Goal: Information Seeking & Learning: Learn about a topic

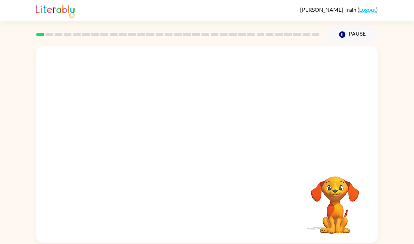
click at [330, 189] on video "Your browser must support playing .mp4 files to use Literably. Please try using…" at bounding box center [335, 199] width 69 height 69
click at [309, 183] on video "Your browser must support playing .mp4 files to use Literably. Please try using…" at bounding box center [335, 199] width 69 height 69
click at [127, 128] on video "Your browser must support playing .mp4 files to use Literably. Please try using…" at bounding box center [207, 104] width 342 height 116
drag, startPoint x: 133, startPoint y: 129, endPoint x: 174, endPoint y: 62, distance: 78.2
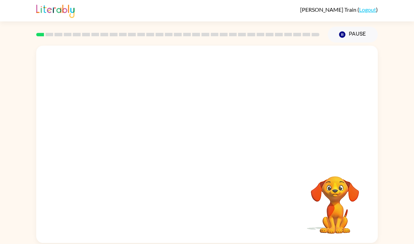
click at [171, 62] on video "Your browser must support playing .mp4 files to use Literably. Please try using…" at bounding box center [207, 104] width 342 height 116
click at [180, 59] on video "Your browser must support playing .mp4 files to use Literably. Please try using…" at bounding box center [207, 104] width 342 height 116
click at [226, 148] on button "button" at bounding box center [207, 147] width 44 height 25
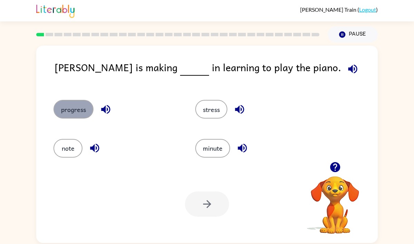
click at [75, 105] on button "progress" at bounding box center [73, 109] width 40 height 19
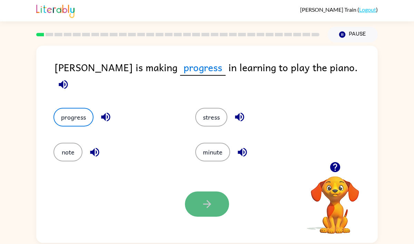
click at [201, 196] on button "button" at bounding box center [207, 203] width 44 height 25
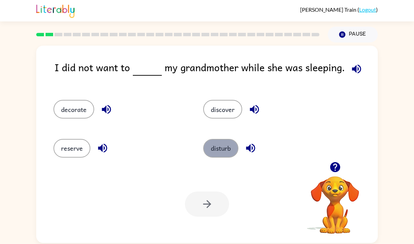
click at [217, 152] on button "disturb" at bounding box center [220, 148] width 35 height 19
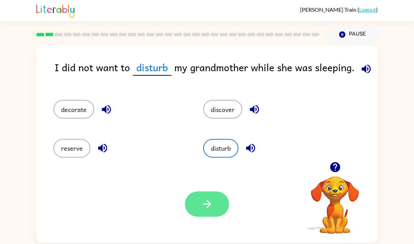
click at [214, 203] on button "button" at bounding box center [207, 203] width 44 height 25
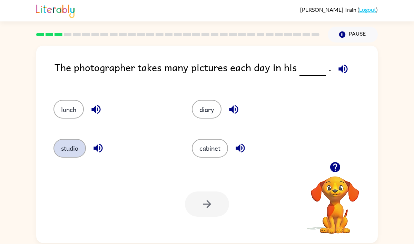
click at [77, 144] on button "studio" at bounding box center [69, 148] width 32 height 19
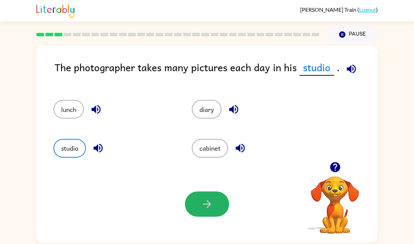
click at [214, 204] on button "button" at bounding box center [207, 203] width 44 height 25
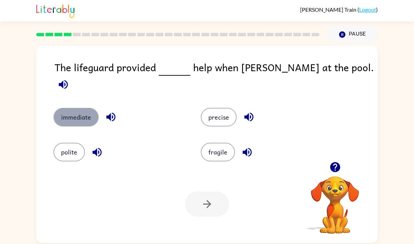
click at [73, 116] on button "immediate" at bounding box center [75, 117] width 45 height 19
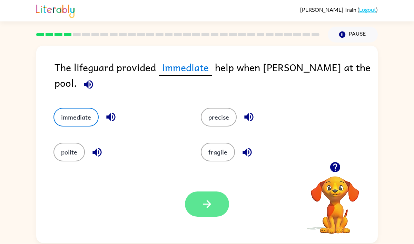
click at [226, 209] on button "button" at bounding box center [207, 203] width 44 height 25
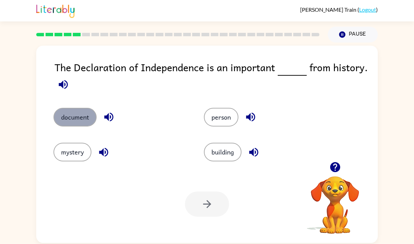
click at [69, 117] on button "document" at bounding box center [74, 117] width 43 height 19
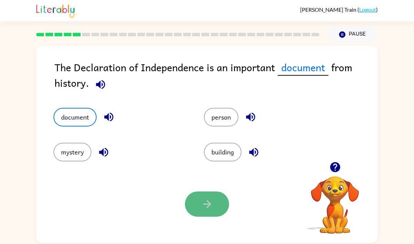
click at [227, 207] on button "button" at bounding box center [207, 203] width 44 height 25
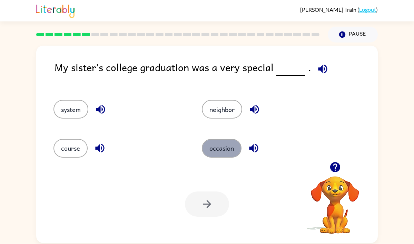
click at [234, 152] on button "occasion" at bounding box center [222, 148] width 40 height 19
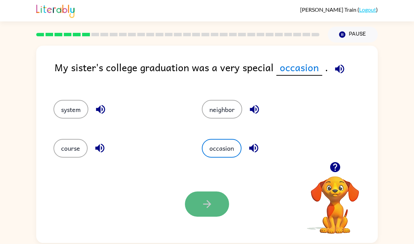
click at [217, 209] on button "button" at bounding box center [207, 203] width 44 height 25
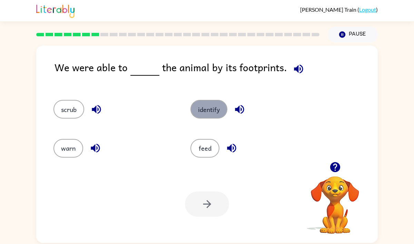
click at [200, 110] on button "identify" at bounding box center [208, 109] width 37 height 19
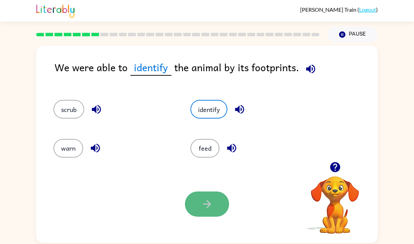
click at [208, 200] on icon "button" at bounding box center [207, 204] width 8 height 8
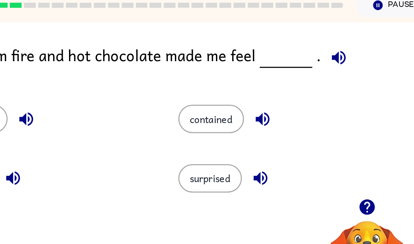
drag, startPoint x: 272, startPoint y: 139, endPoint x: 271, endPoint y: 151, distance: 12.1
click at [271, 150] on div "surprised" at bounding box center [282, 148] width 142 height 19
click at [282, 168] on div "Your browser must support playing .mp4 files to use Literably. Please try using…" at bounding box center [207, 204] width 342 height 78
drag, startPoint x: 282, startPoint y: 168, endPoint x: 131, endPoint y: 120, distance: 158.1
click at [131, 120] on div "The warm fire and hot chocolate made me feel . astonished contained content sur…" at bounding box center [207, 144] width 342 height 197
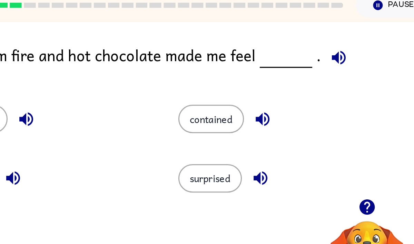
click at [133, 122] on div "astonished" at bounding box center [119, 106] width 158 height 39
click at [102, 147] on icon "button" at bounding box center [102, 148] width 9 height 9
drag, startPoint x: 216, startPoint y: 180, endPoint x: 212, endPoint y: 139, distance: 41.6
click at [215, 152] on div "The warm fire and hot chocolate made me feel . astonished contained content sur…" at bounding box center [207, 144] width 342 height 197
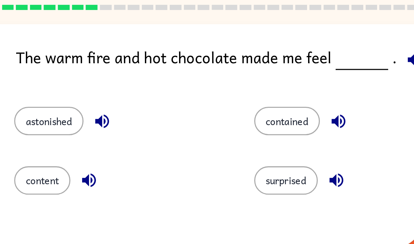
drag, startPoint x: 158, startPoint y: 121, endPoint x: 158, endPoint y: 136, distance: 14.1
click at [158, 136] on div "astonished contained content surprised" at bounding box center [197, 126] width 315 height 78
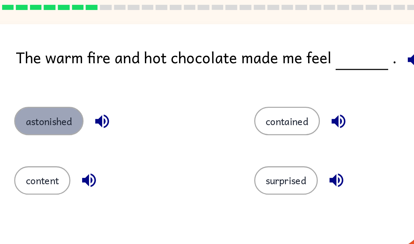
click at [68, 117] on button "astonished" at bounding box center [76, 109] width 46 height 19
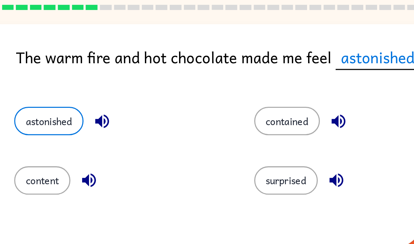
drag, startPoint x: 187, startPoint y: 143, endPoint x: 185, endPoint y: 167, distance: 24.2
click at [188, 144] on div "content" at bounding box center [124, 148] width 142 height 19
drag, startPoint x: 185, startPoint y: 167, endPoint x: 185, endPoint y: 183, distance: 15.9
click at [185, 183] on div "Your browser must support playing .mp4 files to use Literably. Please try using…" at bounding box center [207, 204] width 342 height 78
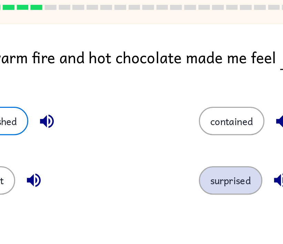
click at [180, 143] on div "astonished contained content surprised" at bounding box center [161, 126] width 315 height 78
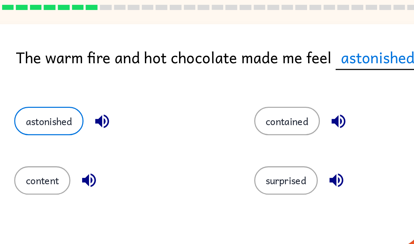
drag, startPoint x: 230, startPoint y: 83, endPoint x: 225, endPoint y: 82, distance: 5.5
click at [225, 82] on div "The warm fire and hot chocolate made me feel astonished ." at bounding box center [216, 72] width 323 height 27
drag, startPoint x: 189, startPoint y: 150, endPoint x: 207, endPoint y: 127, distance: 29.3
click at [207, 127] on div "astonished contained content surprised" at bounding box center [197, 126] width 315 height 78
drag, startPoint x: 207, startPoint y: 127, endPoint x: 203, endPoint y: 108, distance: 19.1
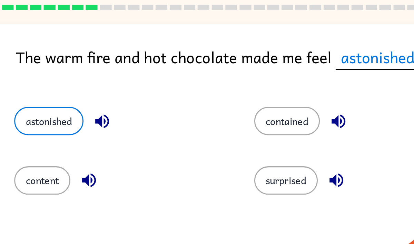
click at [203, 108] on div "astonished contained content surprised" at bounding box center [197, 126] width 315 height 78
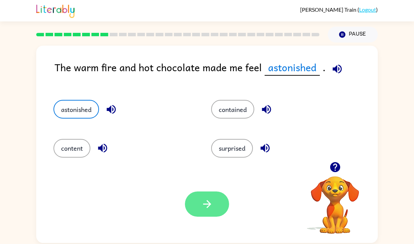
click at [204, 210] on button "button" at bounding box center [207, 203] width 44 height 25
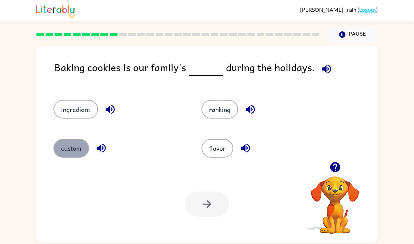
click at [70, 147] on button "custom" at bounding box center [71, 148] width 36 height 19
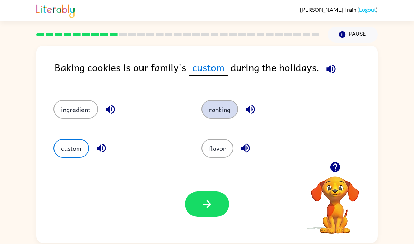
click at [217, 105] on button "ranking" at bounding box center [220, 109] width 37 height 19
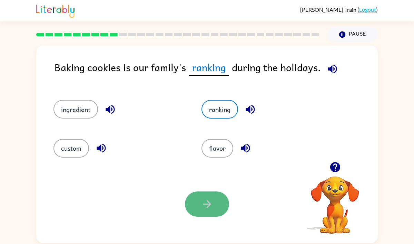
click at [197, 198] on button "button" at bounding box center [207, 203] width 44 height 25
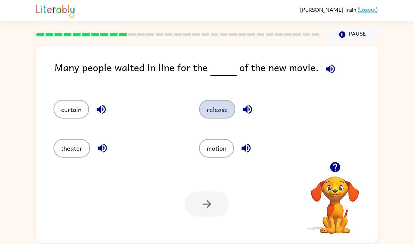
click at [216, 111] on button "release" at bounding box center [217, 109] width 36 height 19
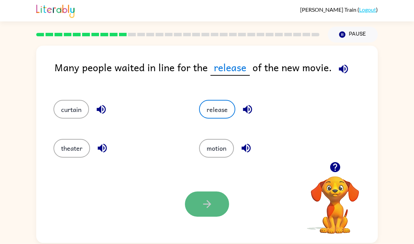
click at [210, 200] on icon "button" at bounding box center [207, 204] width 12 height 12
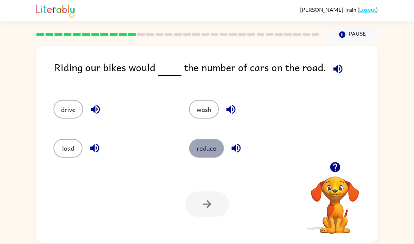
click at [202, 142] on button "reduce" at bounding box center [206, 148] width 35 height 19
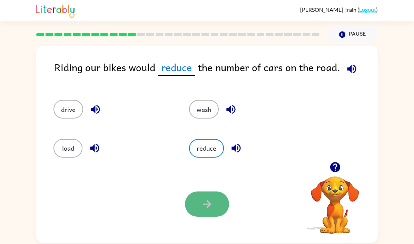
click at [221, 212] on button "button" at bounding box center [207, 203] width 44 height 25
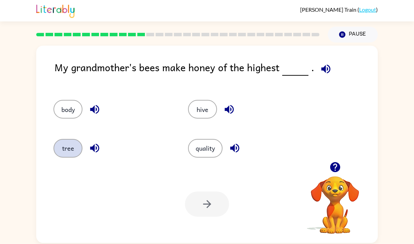
click at [64, 148] on button "tree" at bounding box center [67, 148] width 29 height 19
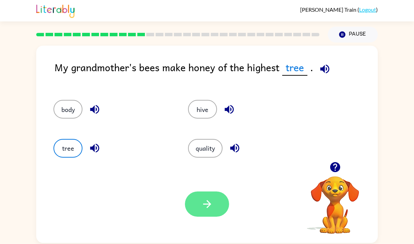
click at [211, 215] on button "button" at bounding box center [207, 203] width 44 height 25
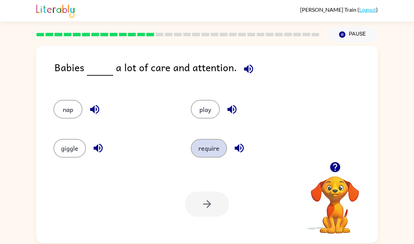
drag, startPoint x: 212, startPoint y: 137, endPoint x: 212, endPoint y: 143, distance: 5.9
click at [212, 142] on div "require" at bounding box center [246, 145] width 137 height 39
click at [212, 145] on button "require" at bounding box center [209, 148] width 36 height 19
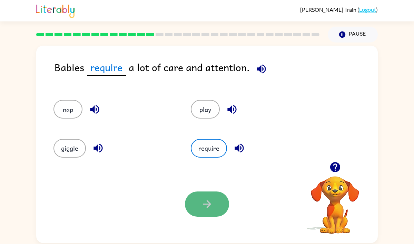
click at [200, 193] on button "button" at bounding box center [207, 203] width 44 height 25
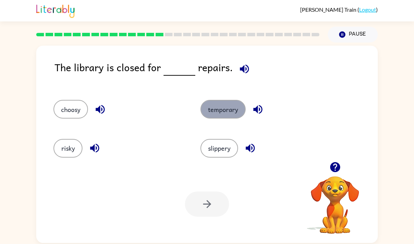
click at [219, 109] on button "temporary" at bounding box center [222, 109] width 45 height 19
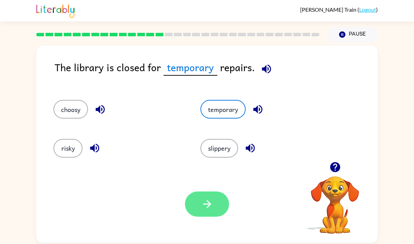
click at [196, 201] on button "button" at bounding box center [207, 203] width 44 height 25
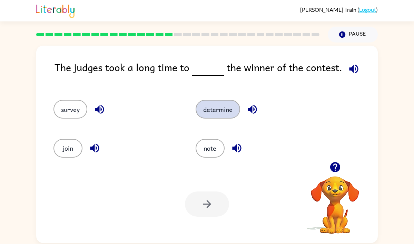
drag, startPoint x: 215, startPoint y: 111, endPoint x: 214, endPoint y: 108, distance: 3.6
click at [215, 111] on button "determine" at bounding box center [218, 109] width 45 height 19
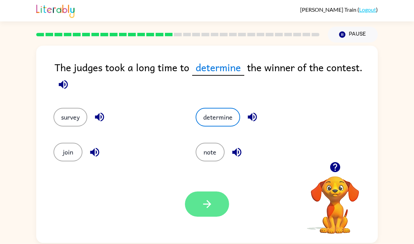
click at [218, 209] on button "button" at bounding box center [207, 203] width 44 height 25
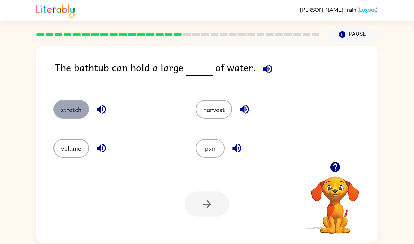
click at [69, 110] on button "stretch" at bounding box center [71, 109] width 36 height 19
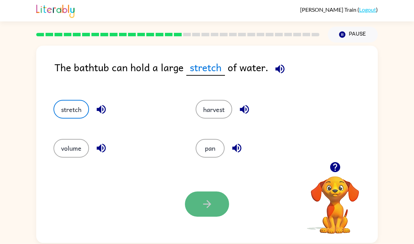
click at [208, 206] on icon "button" at bounding box center [207, 204] width 8 height 8
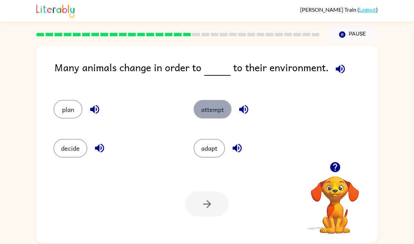
click at [213, 107] on button "attempt" at bounding box center [213, 109] width 38 height 19
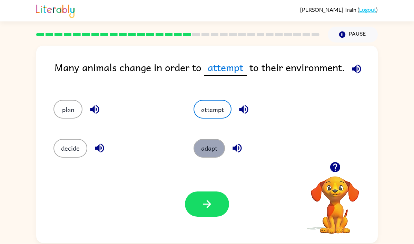
click at [210, 157] on button "adapt" at bounding box center [209, 148] width 31 height 19
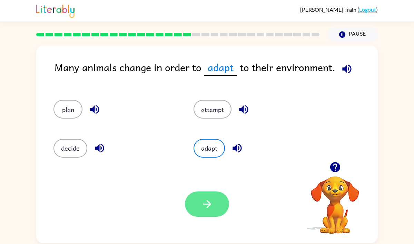
click at [199, 205] on button "button" at bounding box center [207, 203] width 44 height 25
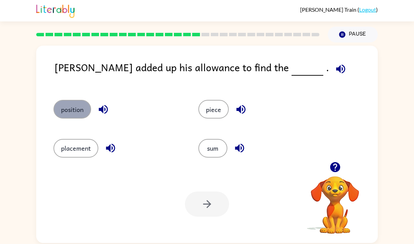
click at [77, 108] on button "position" at bounding box center [72, 109] width 38 height 19
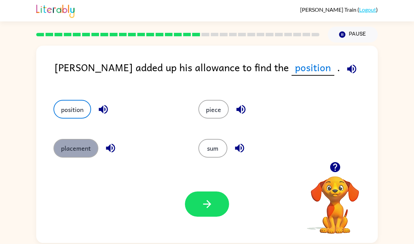
click at [70, 149] on button "placement" at bounding box center [75, 148] width 45 height 19
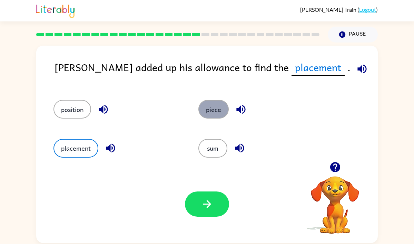
click at [209, 114] on button "piece" at bounding box center [213, 109] width 30 height 19
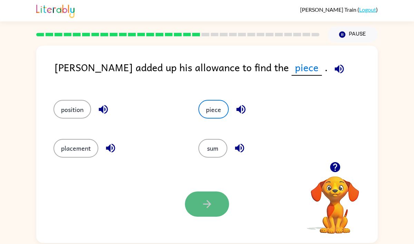
click at [216, 207] on button "button" at bounding box center [207, 203] width 44 height 25
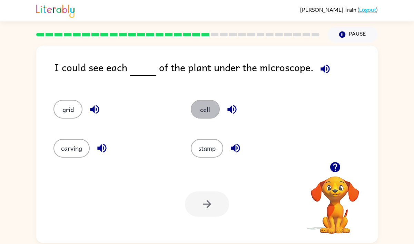
drag, startPoint x: 204, startPoint y: 109, endPoint x: 204, endPoint y: 99, distance: 10.0
click at [204, 104] on button "cell" at bounding box center [205, 109] width 29 height 19
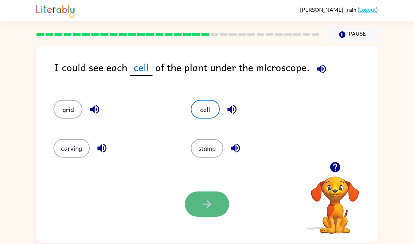
click at [204, 212] on button "button" at bounding box center [207, 203] width 44 height 25
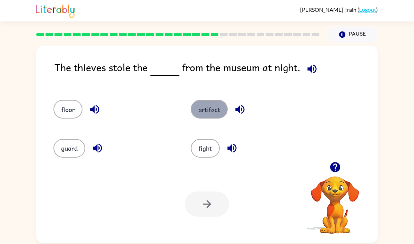
click at [212, 110] on button "artifact" at bounding box center [209, 109] width 37 height 19
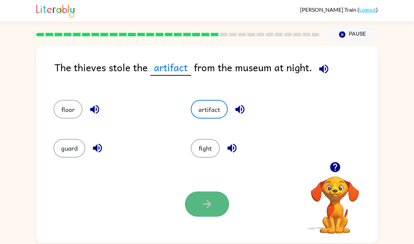
click at [195, 198] on button "button" at bounding box center [207, 203] width 44 height 25
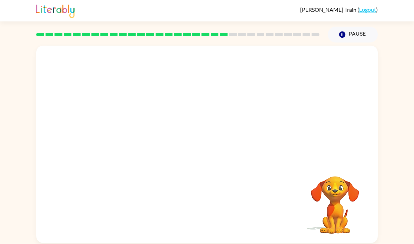
click at [151, 141] on video "Your browser must support playing .mp4 files to use Literably. Please try using…" at bounding box center [207, 104] width 342 height 116
click at [143, 141] on video "Your browser must support playing .mp4 files to use Literably. Please try using…" at bounding box center [207, 104] width 342 height 116
click at [198, 143] on div at bounding box center [207, 147] width 44 height 25
click at [198, 141] on div at bounding box center [207, 147] width 44 height 25
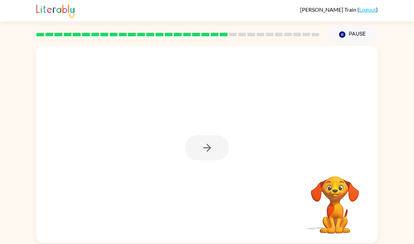
drag, startPoint x: 210, startPoint y: 170, endPoint x: 210, endPoint y: 137, distance: 33.1
click at [210, 150] on div at bounding box center [207, 144] width 342 height 197
click at [211, 147] on icon "button" at bounding box center [207, 147] width 12 height 12
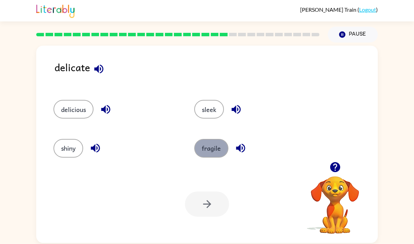
click at [213, 152] on button "fragile" at bounding box center [211, 148] width 34 height 19
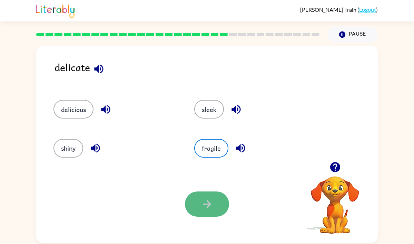
click at [213, 197] on button "button" at bounding box center [207, 203] width 44 height 25
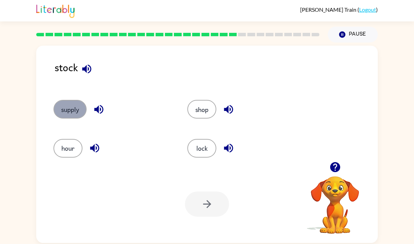
click at [71, 113] on button "supply" at bounding box center [69, 109] width 33 height 19
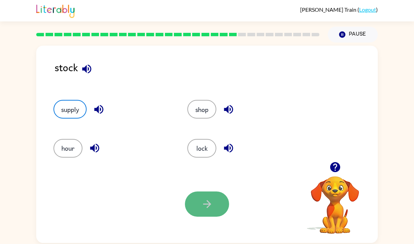
click at [214, 197] on button "button" at bounding box center [207, 203] width 44 height 25
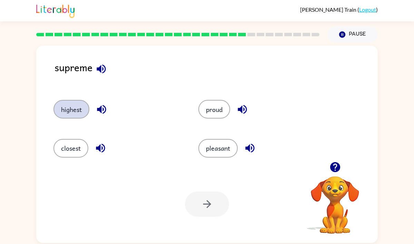
click at [76, 117] on button "highest" at bounding box center [71, 109] width 36 height 19
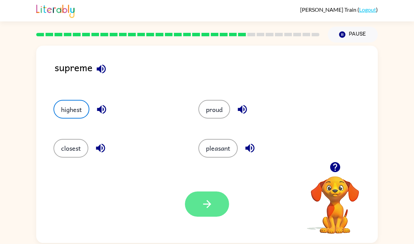
click at [215, 208] on button "button" at bounding box center [207, 203] width 44 height 25
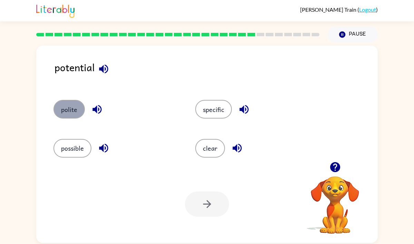
click at [74, 113] on button "polite" at bounding box center [68, 109] width 31 height 19
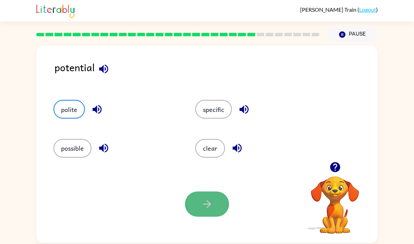
click at [197, 209] on button "button" at bounding box center [207, 203] width 44 height 25
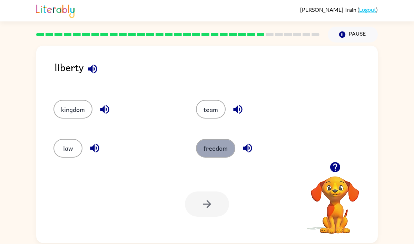
click at [212, 145] on button "freedom" at bounding box center [215, 148] width 39 height 19
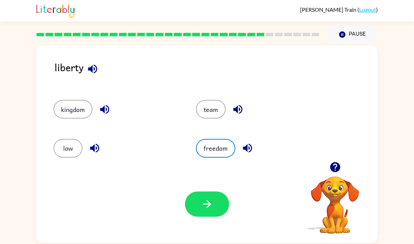
click at [200, 217] on div "Your browser must support playing .mp4 files to use Literably. Please try using…" at bounding box center [207, 204] width 342 height 78
click at [200, 213] on button "button" at bounding box center [207, 203] width 44 height 25
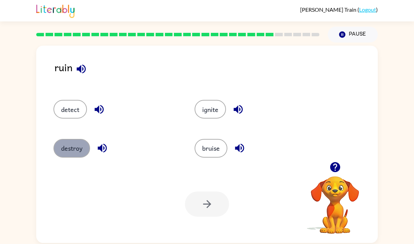
click at [79, 146] on button "destroy" at bounding box center [71, 148] width 37 height 19
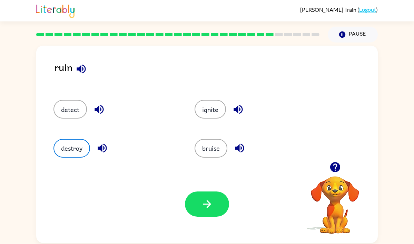
click at [189, 216] on div "Your browser must support playing .mp4 files to use Literably. Please try using…" at bounding box center [207, 204] width 342 height 78
click at [201, 212] on button "button" at bounding box center [207, 203] width 44 height 25
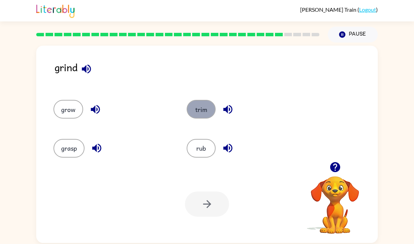
click at [206, 115] on button "trim" at bounding box center [201, 109] width 29 height 19
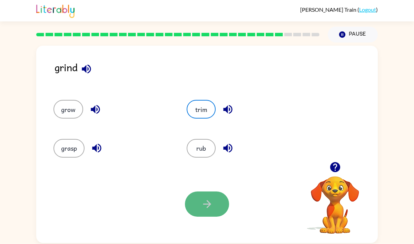
click at [221, 201] on button "button" at bounding box center [207, 203] width 44 height 25
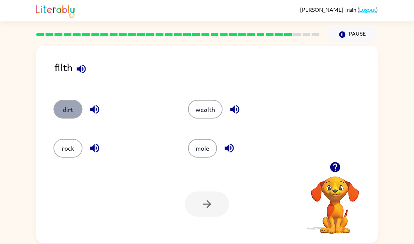
click at [63, 106] on button "dirt" at bounding box center [67, 109] width 29 height 19
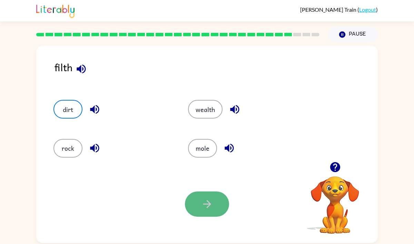
click at [206, 200] on icon "button" at bounding box center [207, 204] width 12 height 12
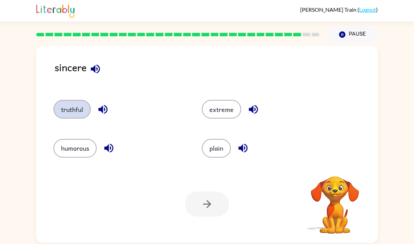
click at [73, 101] on button "truthful" at bounding box center [71, 109] width 37 height 19
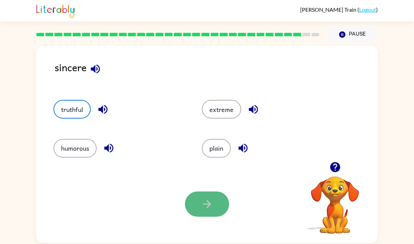
click at [203, 207] on icon "button" at bounding box center [207, 204] width 12 height 12
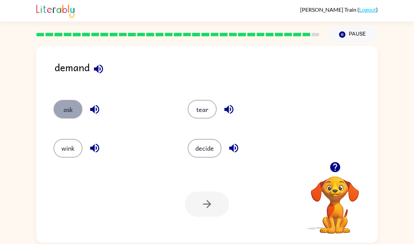
click at [62, 115] on button "ask" at bounding box center [67, 109] width 29 height 19
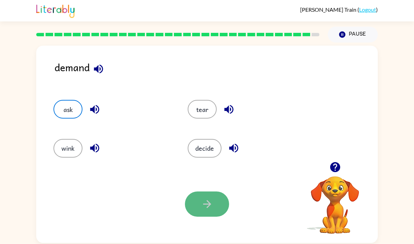
click at [204, 201] on icon "button" at bounding box center [207, 204] width 12 height 12
